Goal: Browse casually

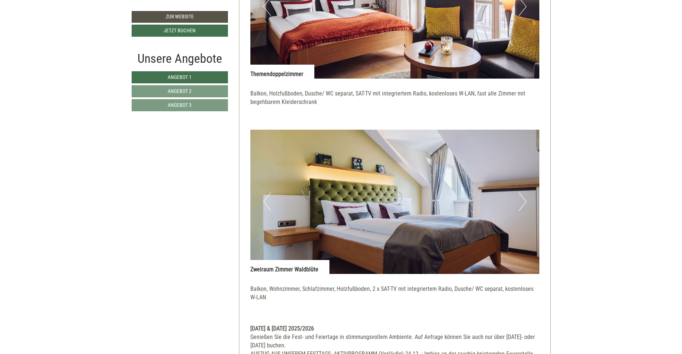
scroll to position [625, 0]
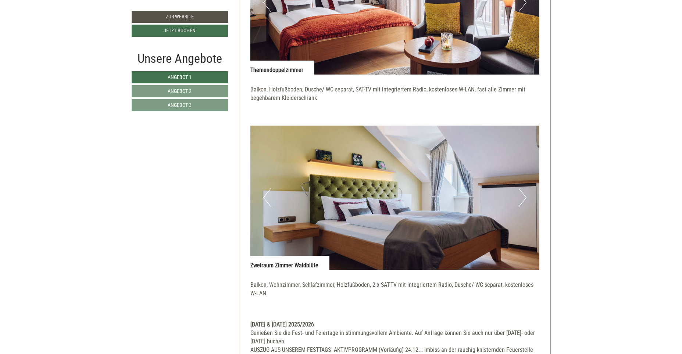
click at [526, 197] on button "Next" at bounding box center [523, 198] width 8 height 18
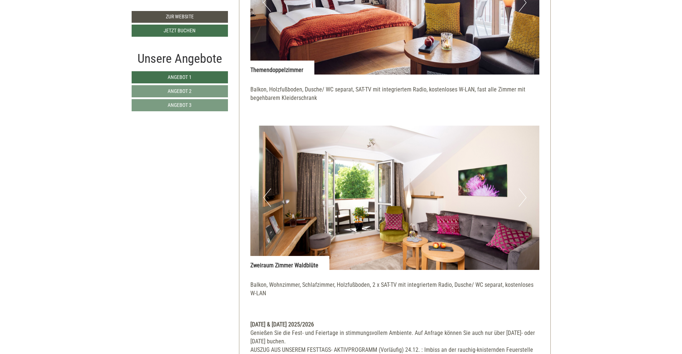
click at [524, 196] on button "Next" at bounding box center [523, 198] width 8 height 18
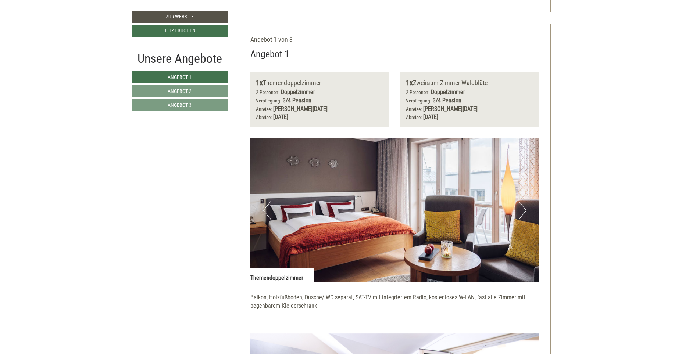
scroll to position [441, 0]
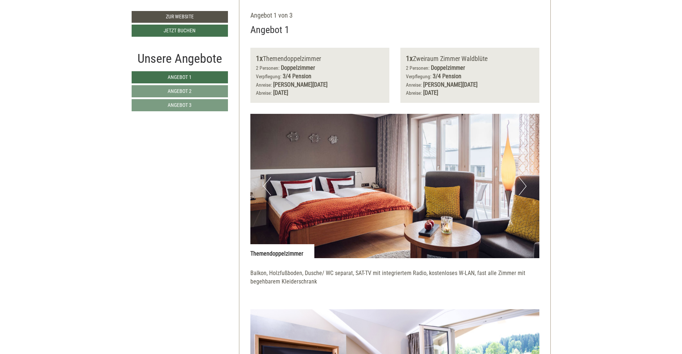
click at [525, 183] on button "Next" at bounding box center [523, 186] width 8 height 18
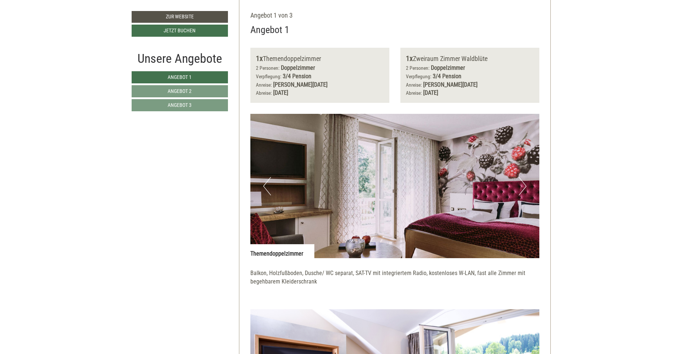
click at [525, 183] on button "Next" at bounding box center [523, 186] width 8 height 18
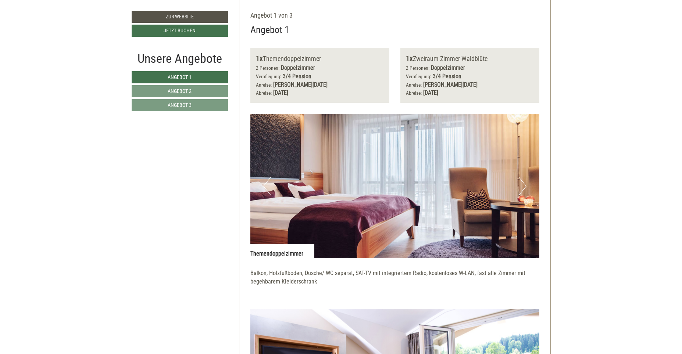
click at [525, 183] on button "Next" at bounding box center [523, 186] width 8 height 18
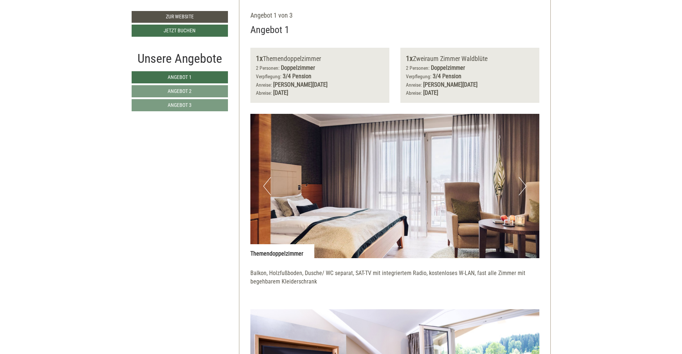
click at [525, 183] on button "Next" at bounding box center [523, 186] width 8 height 18
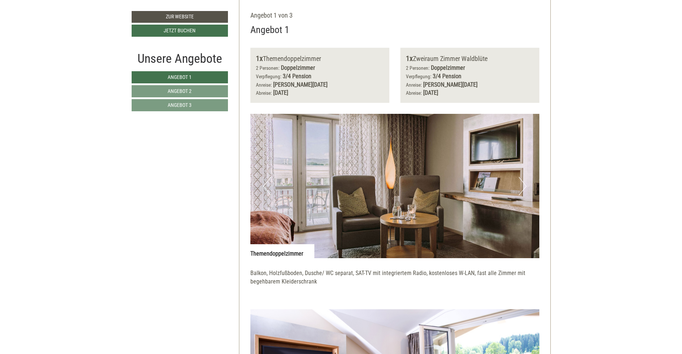
click at [525, 183] on button "Next" at bounding box center [523, 186] width 8 height 18
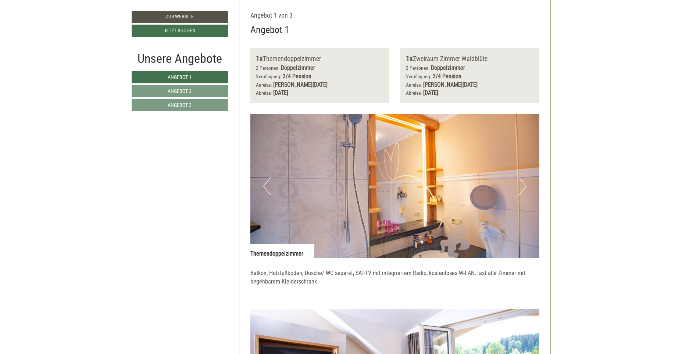
click at [525, 183] on button "Next" at bounding box center [523, 186] width 8 height 18
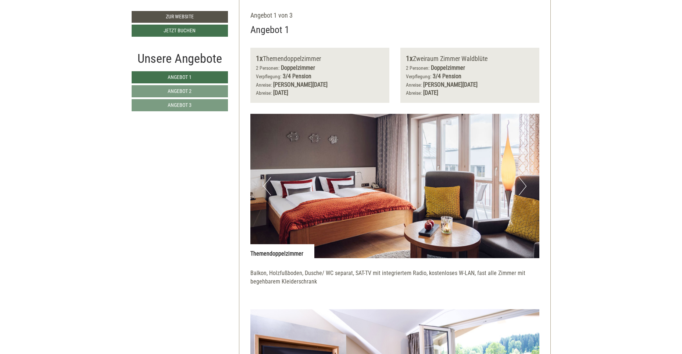
click at [525, 183] on button "Next" at bounding box center [523, 186] width 8 height 18
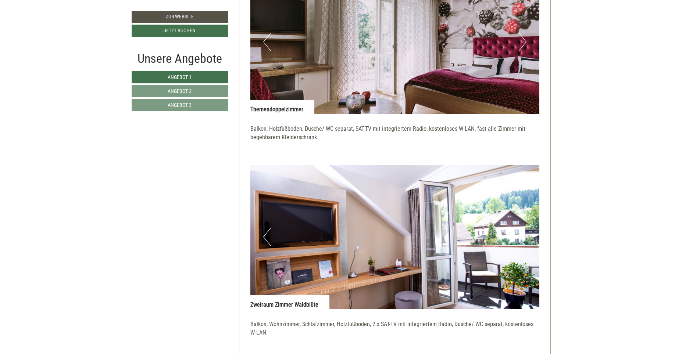
scroll to position [588, 0]
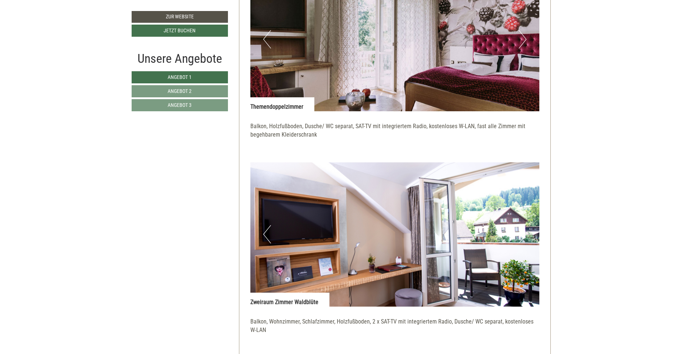
click at [527, 234] on img at bounding box center [394, 234] width 289 height 144
click at [531, 229] on img at bounding box center [394, 234] width 289 height 144
click at [267, 232] on button "Previous" at bounding box center [267, 234] width 8 height 18
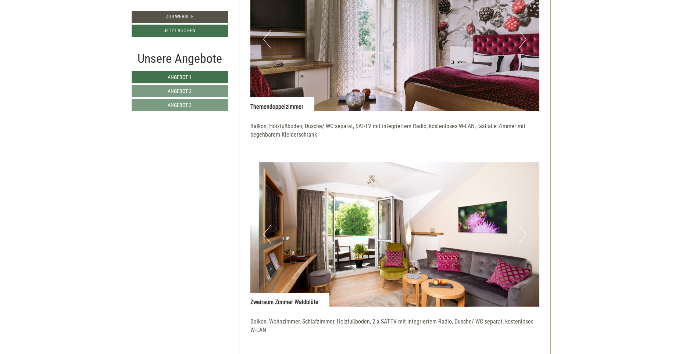
click at [267, 232] on button "Previous" at bounding box center [267, 234] width 8 height 18
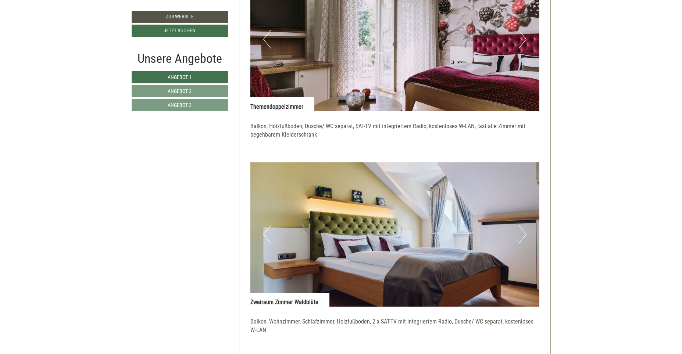
click at [267, 232] on button "Previous" at bounding box center [267, 234] width 8 height 18
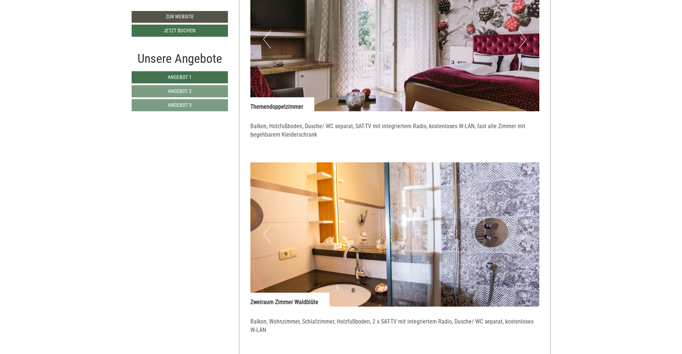
click at [267, 232] on button "Previous" at bounding box center [267, 234] width 8 height 18
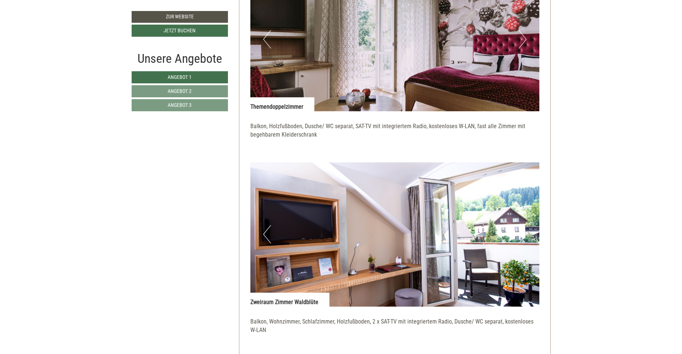
click at [267, 232] on button "Previous" at bounding box center [267, 234] width 8 height 18
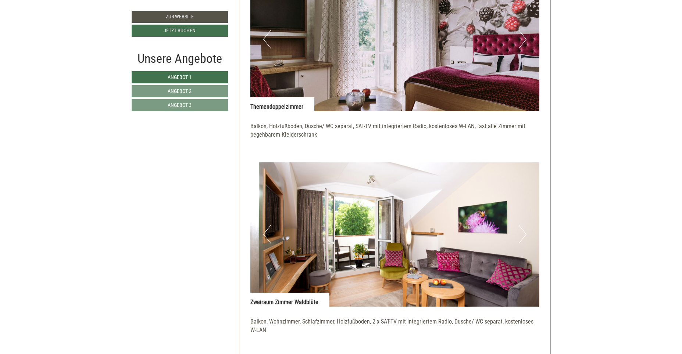
click at [267, 232] on button "Previous" at bounding box center [267, 234] width 8 height 18
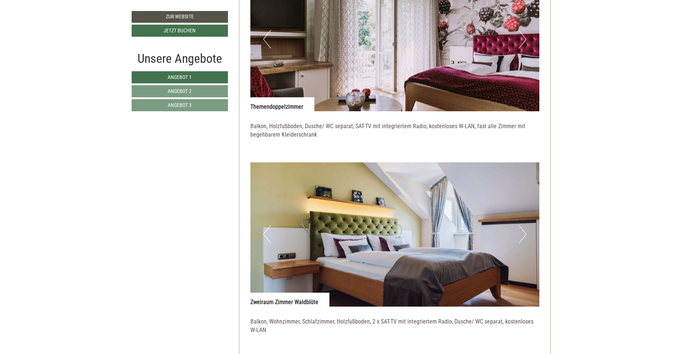
click at [267, 232] on button "Previous" at bounding box center [267, 234] width 8 height 18
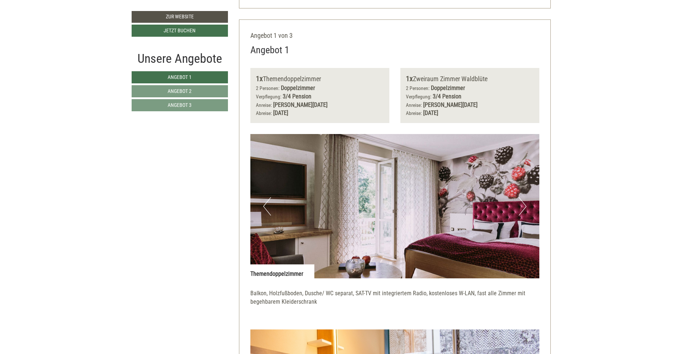
scroll to position [441, 0]
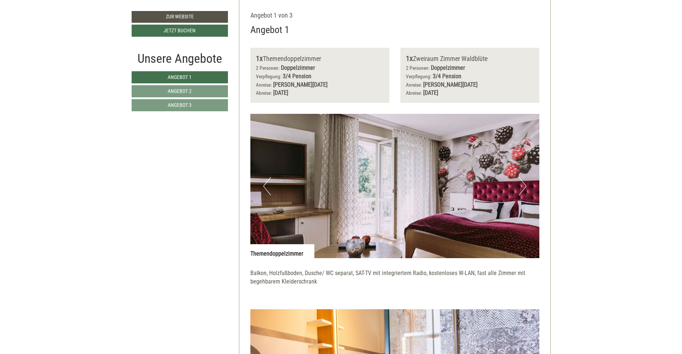
click at [522, 187] on button "Next" at bounding box center [523, 186] width 8 height 18
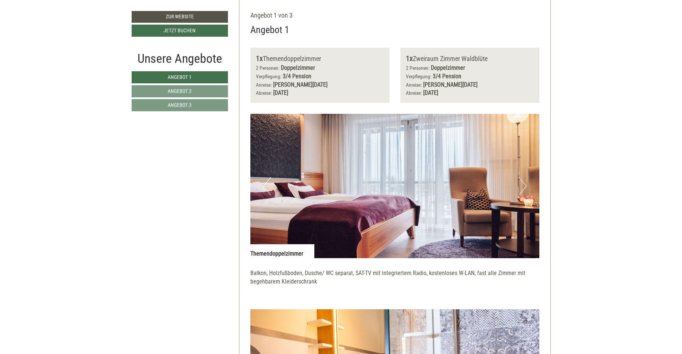
click at [522, 187] on button "Next" at bounding box center [523, 186] width 8 height 18
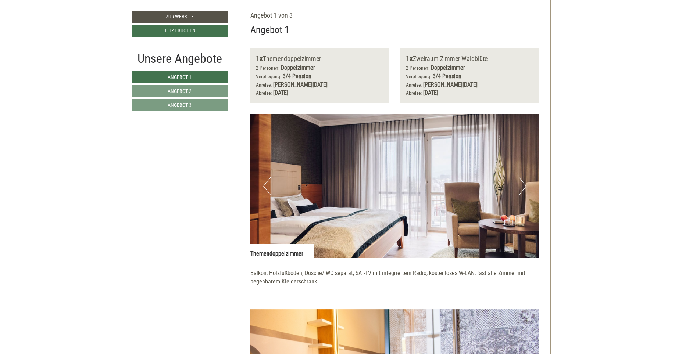
click at [522, 187] on button "Next" at bounding box center [523, 186] width 8 height 18
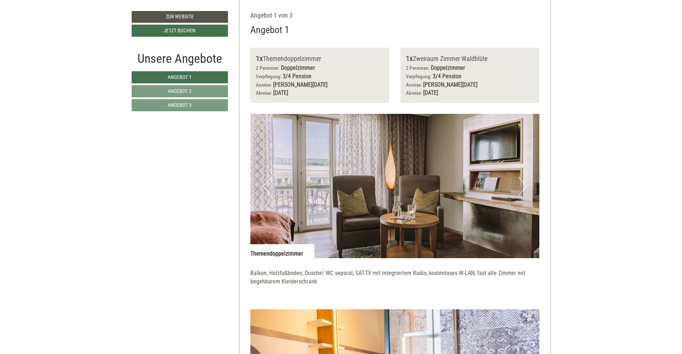
click at [522, 187] on button "Next" at bounding box center [523, 186] width 8 height 18
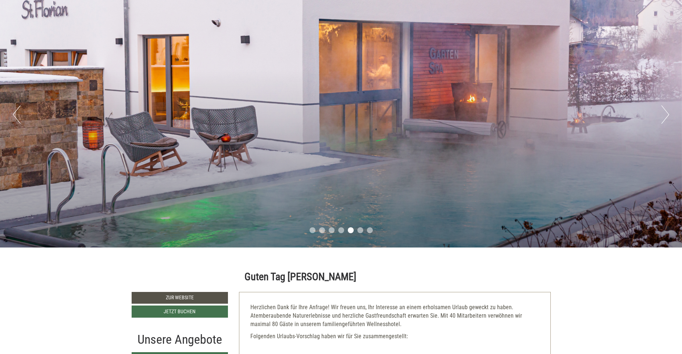
scroll to position [0, 0]
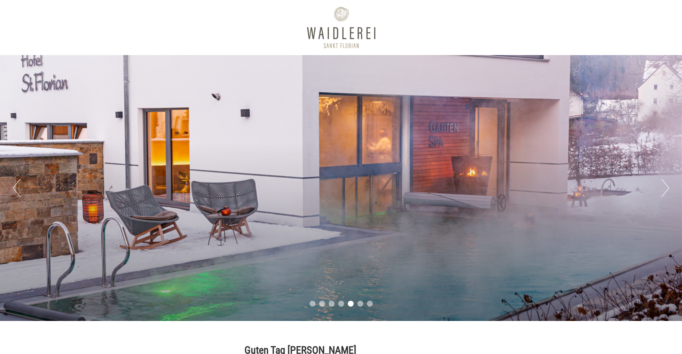
click at [669, 189] on button "Next" at bounding box center [665, 188] width 8 height 18
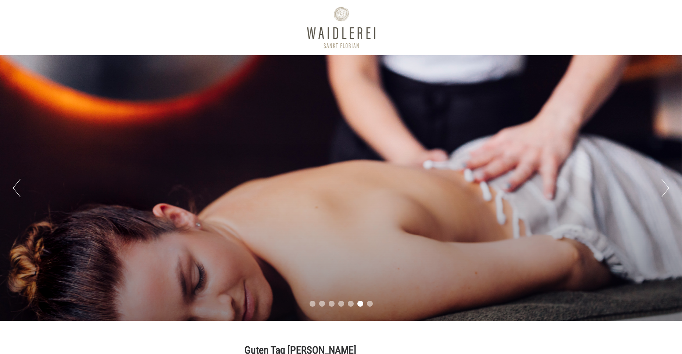
click at [669, 189] on button "Next" at bounding box center [665, 188] width 8 height 18
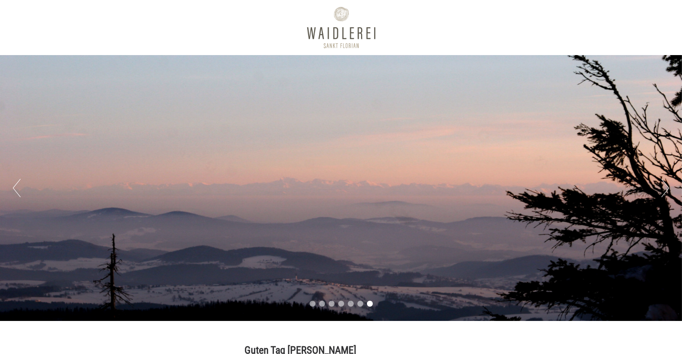
click at [19, 187] on button "Previous" at bounding box center [17, 188] width 8 height 18
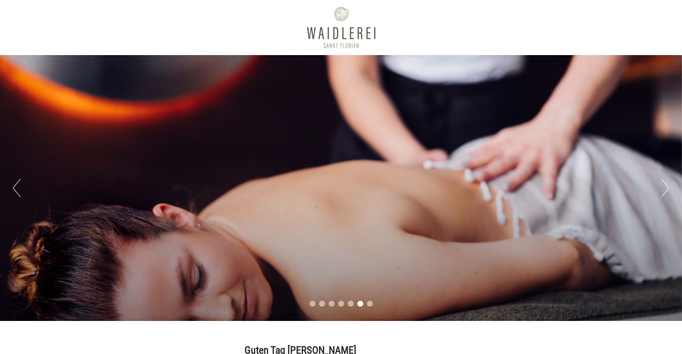
click at [19, 187] on button "Previous" at bounding box center [17, 188] width 8 height 18
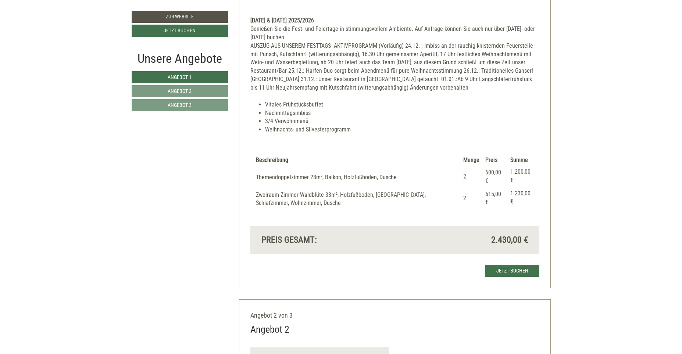
scroll to position [919, 0]
